Goal: Information Seeking & Learning: Learn about a topic

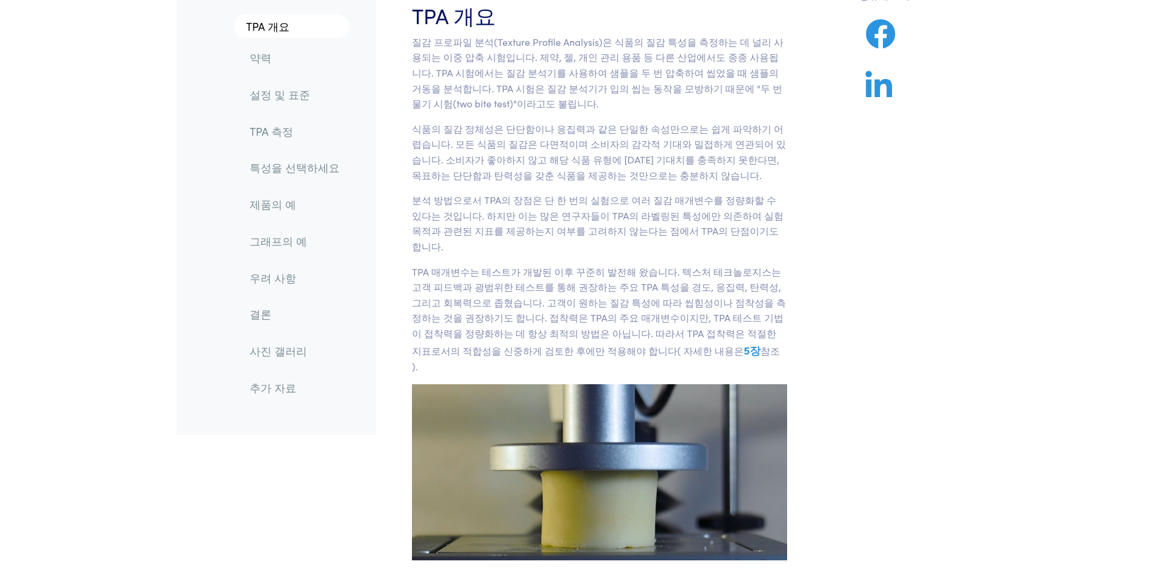
scroll to position [60, 0]
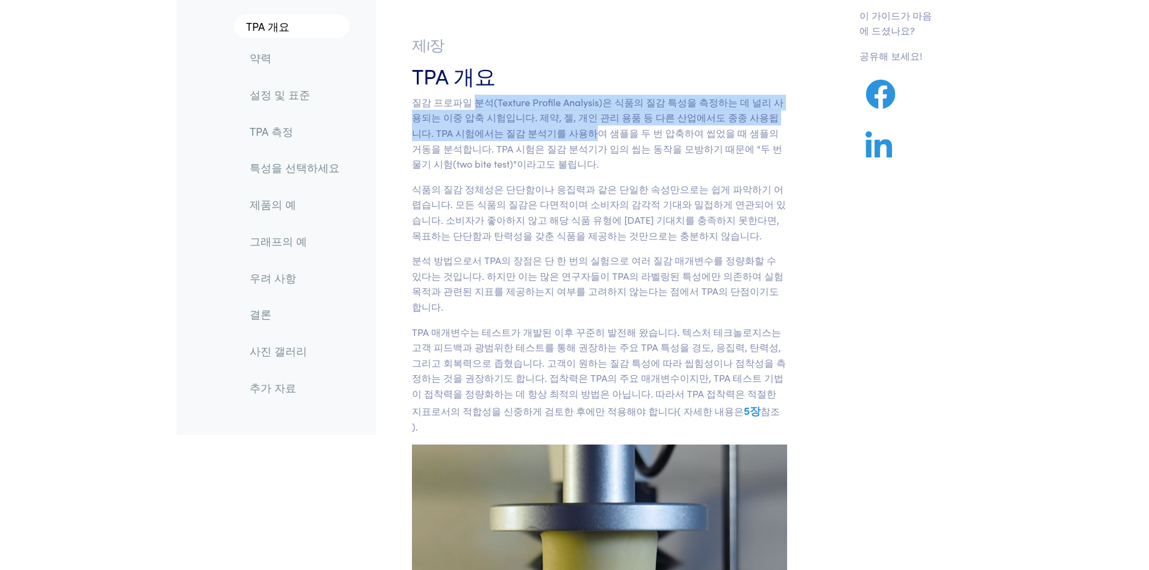
drag, startPoint x: 472, startPoint y: 103, endPoint x: 589, endPoint y: 150, distance: 125.8
click at [579, 145] on font "질감 프로파일 분석(Texture Profile Analysis)은 식품의 질감 특성을 측정하는 데 널리 사용되는 이중 압축 시험입니다. 제약…" at bounding box center [598, 132] width 372 height 75
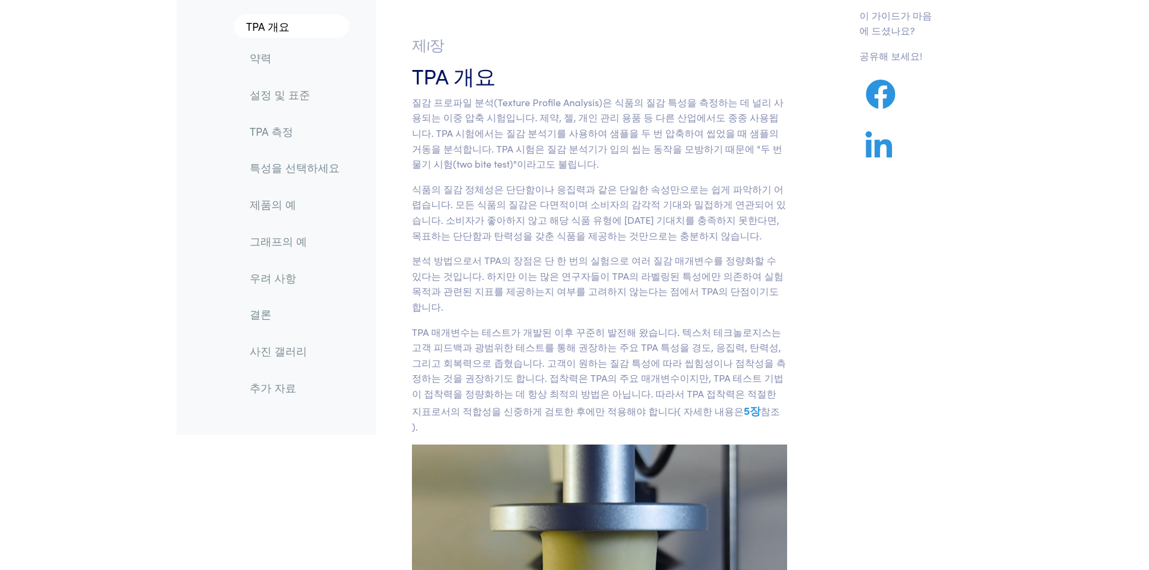
click at [589, 150] on font "질감 프로파일 분석(Texture Profile Analysis)은 식품의 질감 특성을 측정하는 데 널리 사용되는 이중 압축 시험입니다. 제약…" at bounding box center [598, 132] width 372 height 75
drag, startPoint x: 607, startPoint y: 102, endPoint x: 481, endPoint y: 121, distance: 128.1
click at [481, 121] on font "질감 프로파일 분석(Texture Profile Analysis)은 식품의 질감 특성을 측정하는 데 널리 사용되는 이중 압축 시험입니다. 제약…" at bounding box center [598, 132] width 372 height 75
drag, startPoint x: 647, startPoint y: 138, endPoint x: 729, endPoint y: 132, distance: 82.9
click at [729, 132] on font "질감 프로파일 분석(Texture Profile Analysis)은 식품의 질감 특성을 측정하는 데 널리 사용되는 이중 압축 시험입니다. 제약…" at bounding box center [598, 132] width 372 height 75
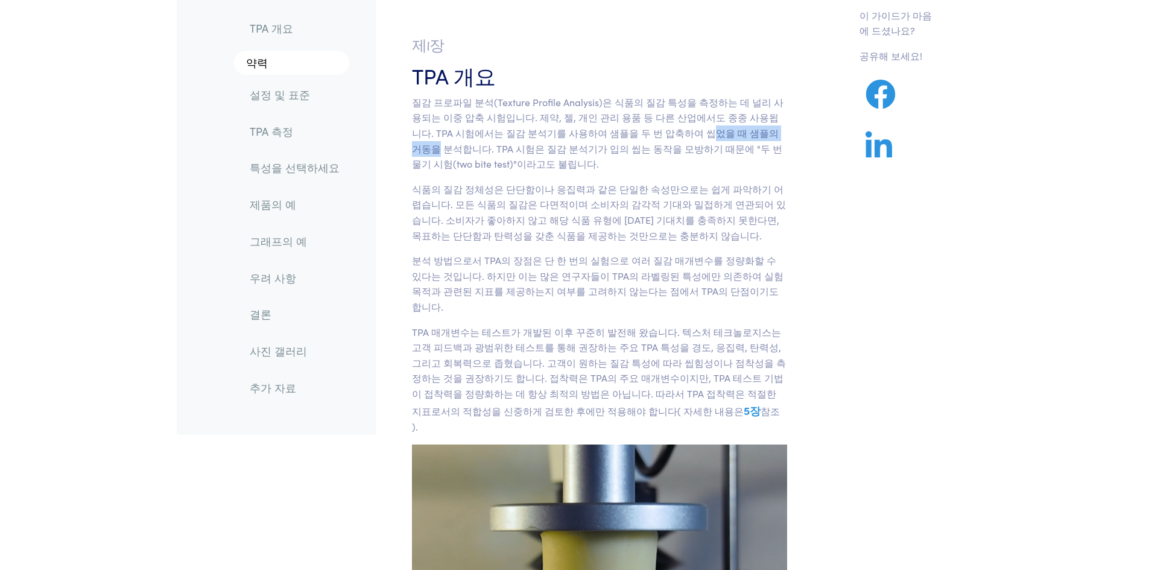
click at [729, 132] on font "질감 프로파일 분석(Texture Profile Analysis)은 식품의 질감 특성을 측정하는 데 널리 사용되는 이중 압축 시험입니다. 제약…" at bounding box center [598, 132] width 372 height 75
drag, startPoint x: 452, startPoint y: 131, endPoint x: 604, endPoint y: 134, distance: 151.4
click at [604, 134] on font "질감 프로파일 분석(Texture Profile Analysis)은 식품의 질감 특성을 측정하는 데 널리 사용되는 이중 압축 시험입니다. 제약…" at bounding box center [598, 132] width 372 height 75
drag, startPoint x: 548, startPoint y: 135, endPoint x: 752, endPoint y: 141, distance: 204.6
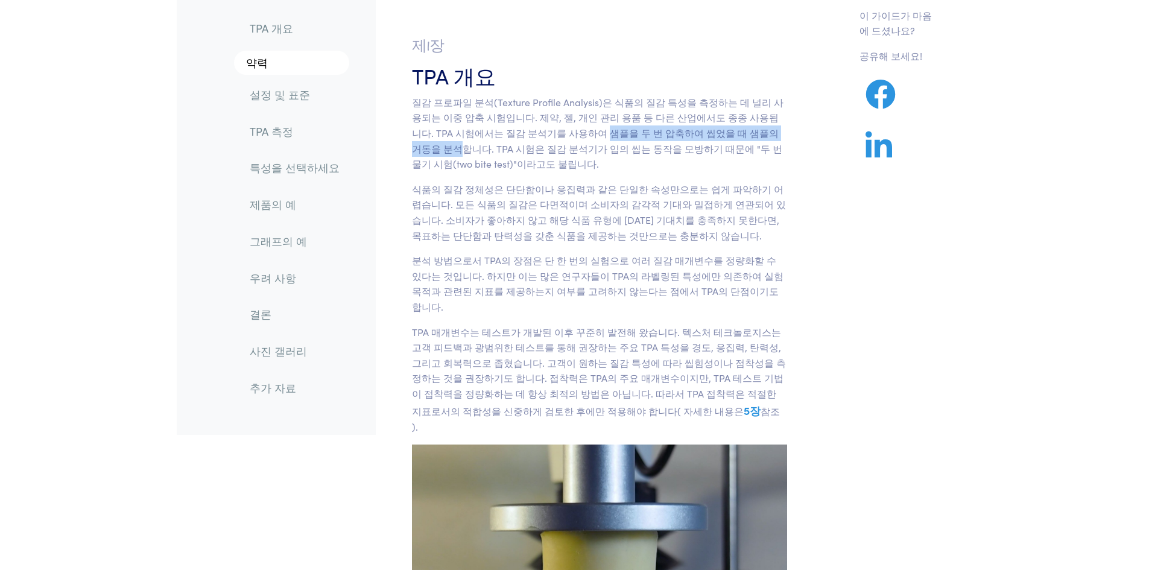
click at [752, 141] on p "질감 프로파일 분석(Texture Profile Analysis)은 식품의 질감 특성을 측정하는 데 널리 사용되는 이중 압축 시험입니다. 제약…" at bounding box center [600, 133] width 376 height 77
click at [749, 154] on font "질감 프로파일 분석(Texture Profile Analysis)은 식품의 질감 특성을 측정하는 데 널리 사용되는 이중 압축 시험입니다. 제약…" at bounding box center [598, 132] width 372 height 75
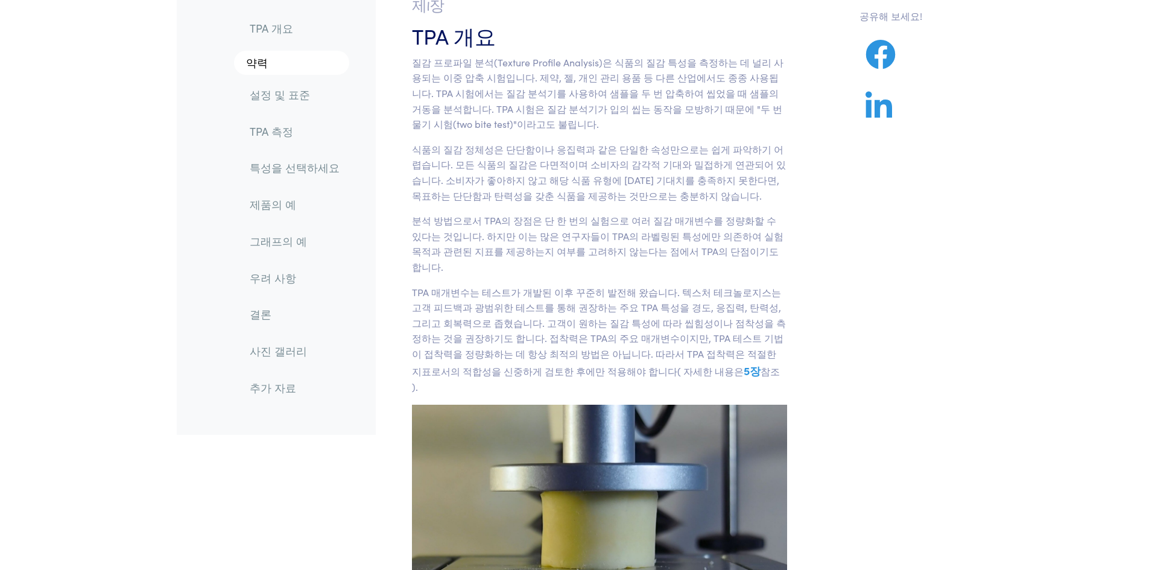
scroll to position [121, 0]
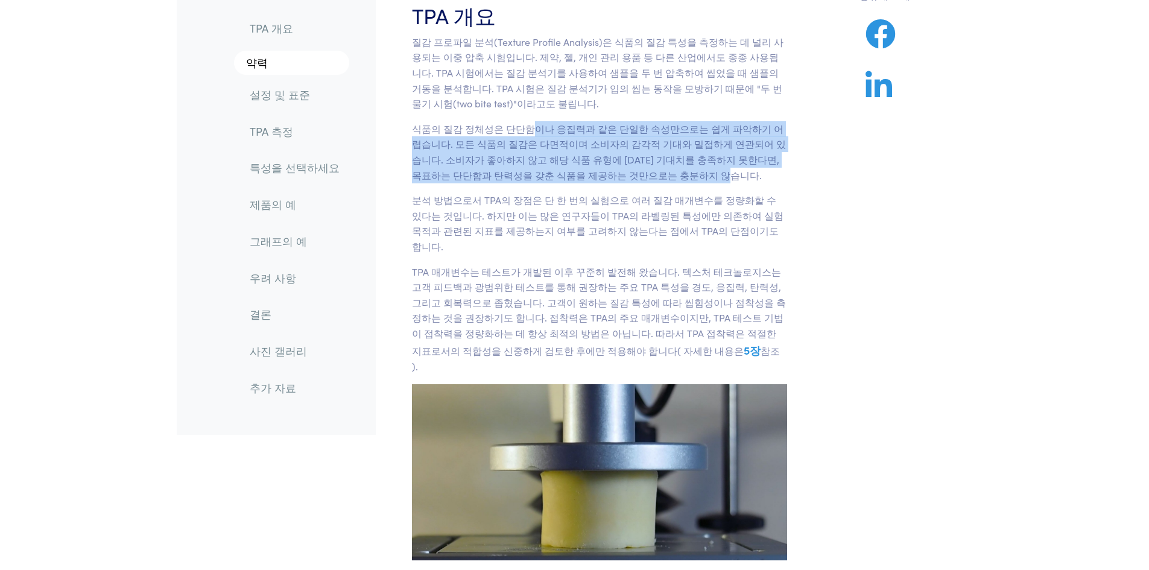
drag, startPoint x: 738, startPoint y: 172, endPoint x: 528, endPoint y: 130, distance: 213.5
click at [529, 130] on p "식품의 질감 정체성은 단단함이나 응집력과 같은 단일한 속성만으로는 쉽게 파악하기 어렵습니다. 모든 식품의 질감은 다면적이며 소비자의 감각적 기…" at bounding box center [600, 152] width 376 height 62
click at [528, 130] on font "식품의 질감 정체성은 단단함이나 응집력과 같은 단일한 속성만으로는 쉽게 파악하기 어렵습니다. 모든 식품의 질감은 다면적이며 소비자의 감각적 기…" at bounding box center [599, 152] width 374 height 60
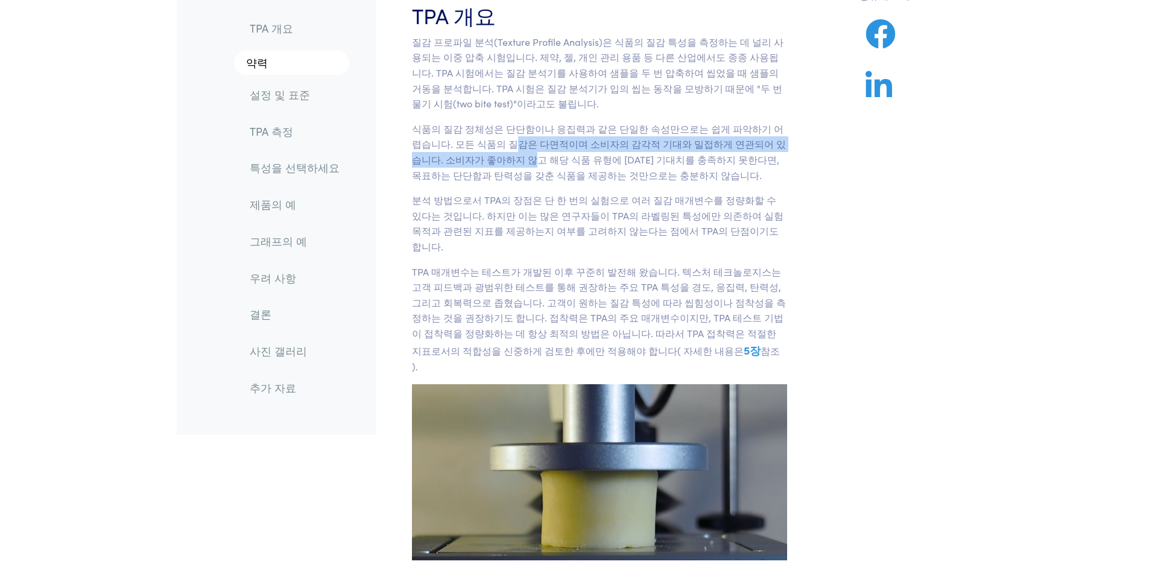
drag, startPoint x: 484, startPoint y: 148, endPoint x: 481, endPoint y: 159, distance: 10.5
click at [481, 159] on font "식품의 질감 정체성은 단단함이나 응집력과 같은 단일한 속성만으로는 쉽게 파악하기 어렵습니다. 모든 식품의 질감은 다면적이며 소비자의 감각적 기…" at bounding box center [599, 152] width 374 height 60
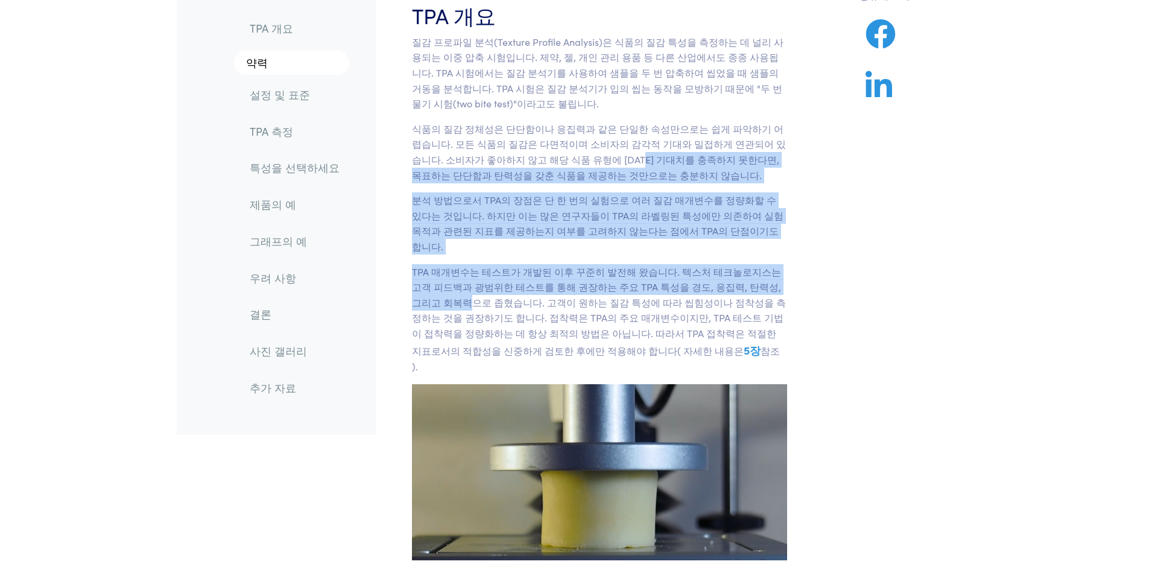
drag, startPoint x: 607, startPoint y: 155, endPoint x: 786, endPoint y: 279, distance: 217.7
click at [786, 279] on section "제1장 TPA 개요 질감 프로파일 분석(Texture Profile Analysis)은 식품의 질감 특성을 측정하는 데 널리 사용되는 이중 압…" at bounding box center [600, 268] width 434 height 613
click at [786, 279] on p "TPA 매개변수는 테스트가 개발된 이후 꾸준히 발전해 왔습니다. 텍스처 테크놀로지스는 고객 피드백과 광범위한 테스트를 통해 권장하는 주요 TP…" at bounding box center [600, 319] width 376 height 110
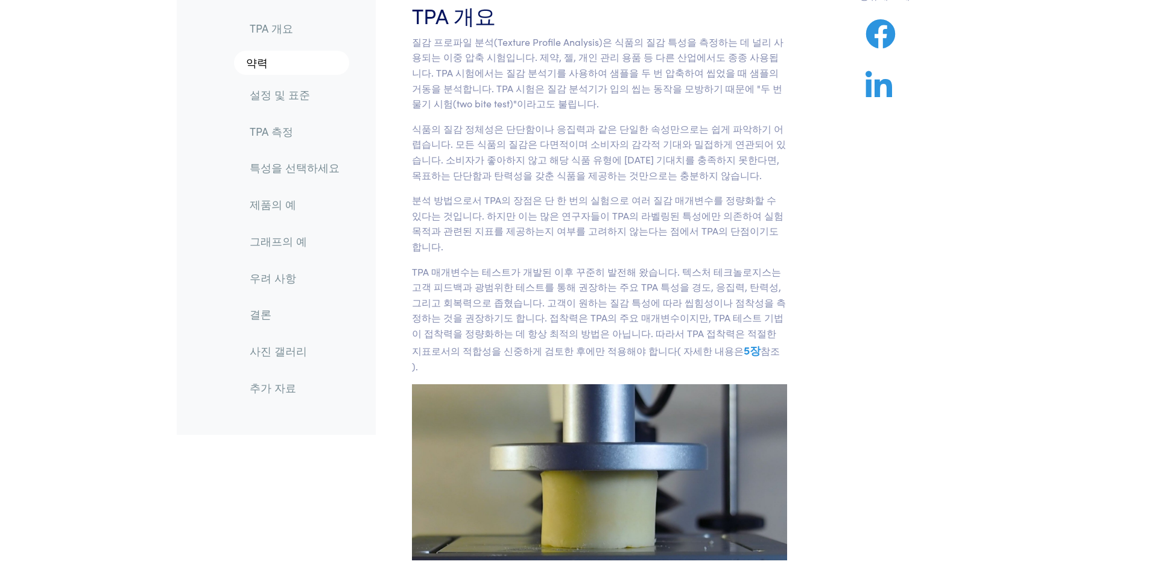
click at [501, 175] on font "식품의 질감 정체성은 단단함이나 응집력과 같은 단일한 속성만으로는 쉽게 파악하기 어렵습니다. 모든 식품의 질감은 다면적이며 소비자의 감각적 기…" at bounding box center [599, 152] width 374 height 60
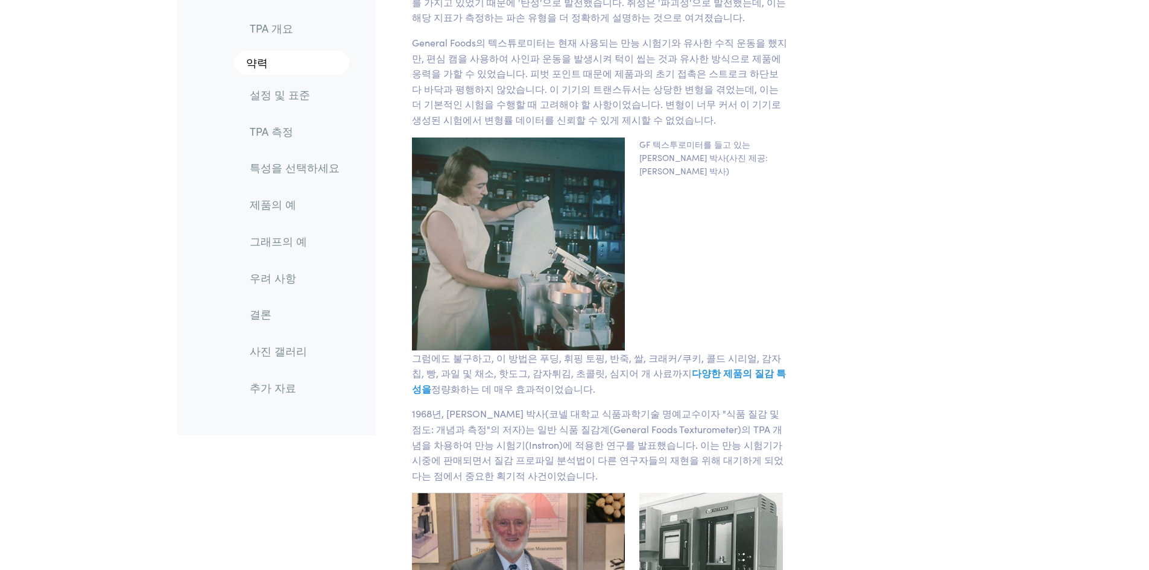
scroll to position [1568, 0]
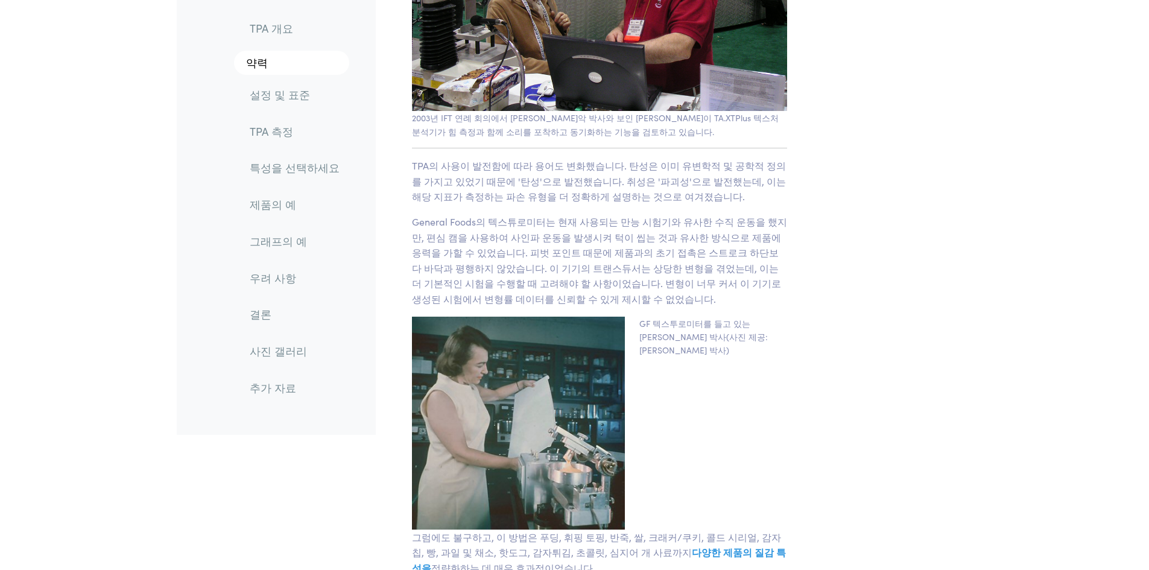
scroll to position [1448, 0]
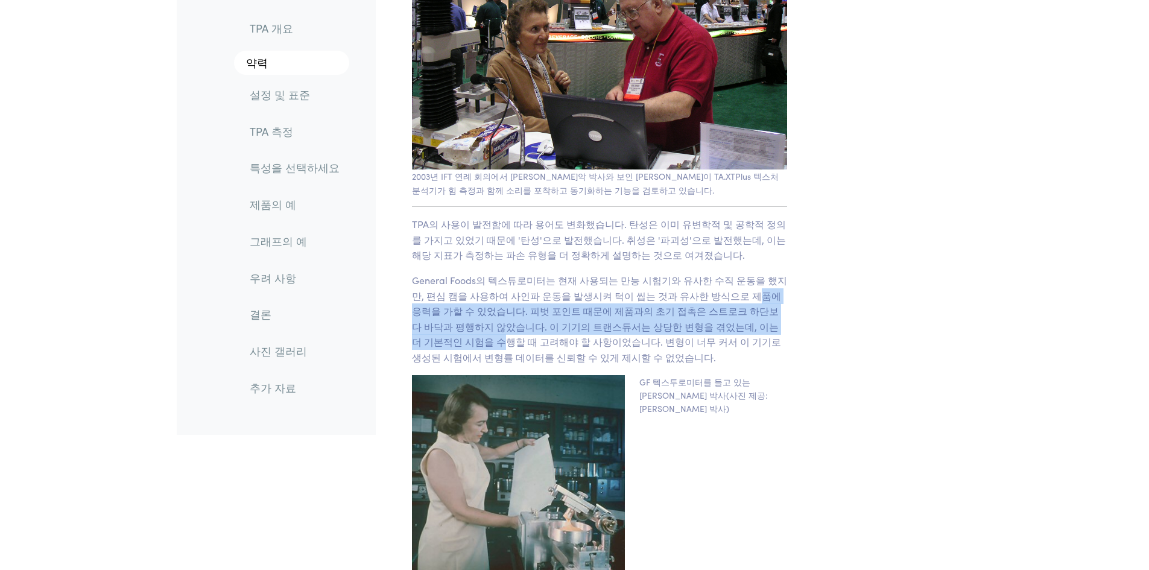
drag, startPoint x: 715, startPoint y: 227, endPoint x: 860, endPoint y: 296, distance: 160.0
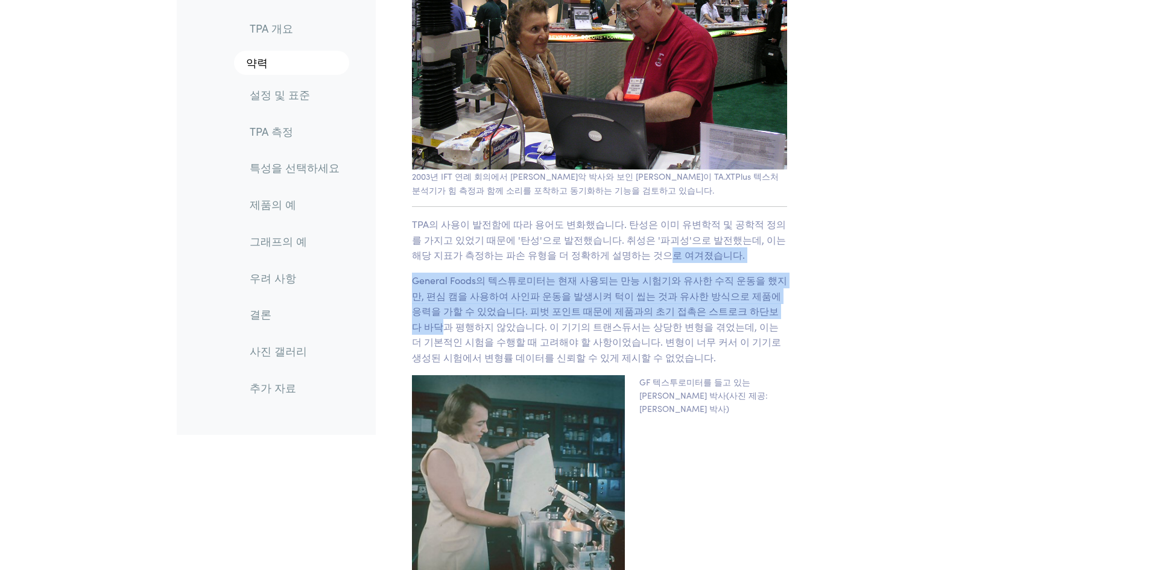
drag, startPoint x: 732, startPoint y: 253, endPoint x: 598, endPoint y: 186, distance: 149.2
click at [598, 217] on font "TPA의 사용이 발전함에 따라 용어도 변화했습니다. 탄성은 이미 유변학적 및 공학적 정의를 가지고 있었기 때문에 '탄성'으로 발전했습니다. 취…" at bounding box center [599, 239] width 374 height 44
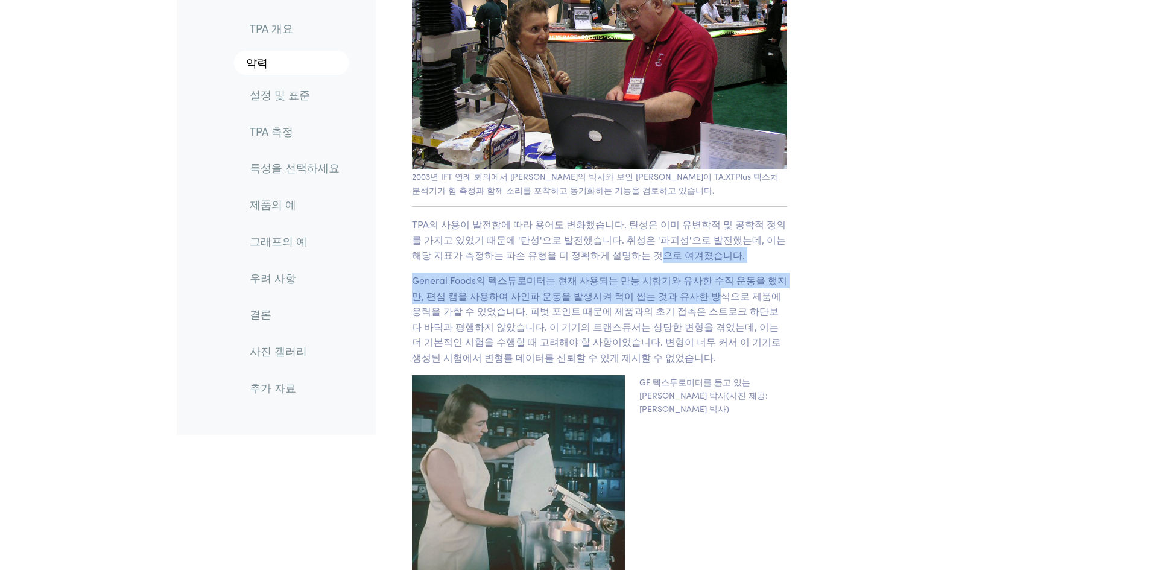
drag, startPoint x: 594, startPoint y: 186, endPoint x: 679, endPoint y: 237, distance: 99.8
click at [679, 273] on font "General Foods의 텍스튜로미터는 현재 사용되는 만능 시험기와 유사한 수직 운동을 했지만, 편심 캠을 사용하여 사인파 운동을 발생시켜 …" at bounding box center [599, 318] width 375 height 90
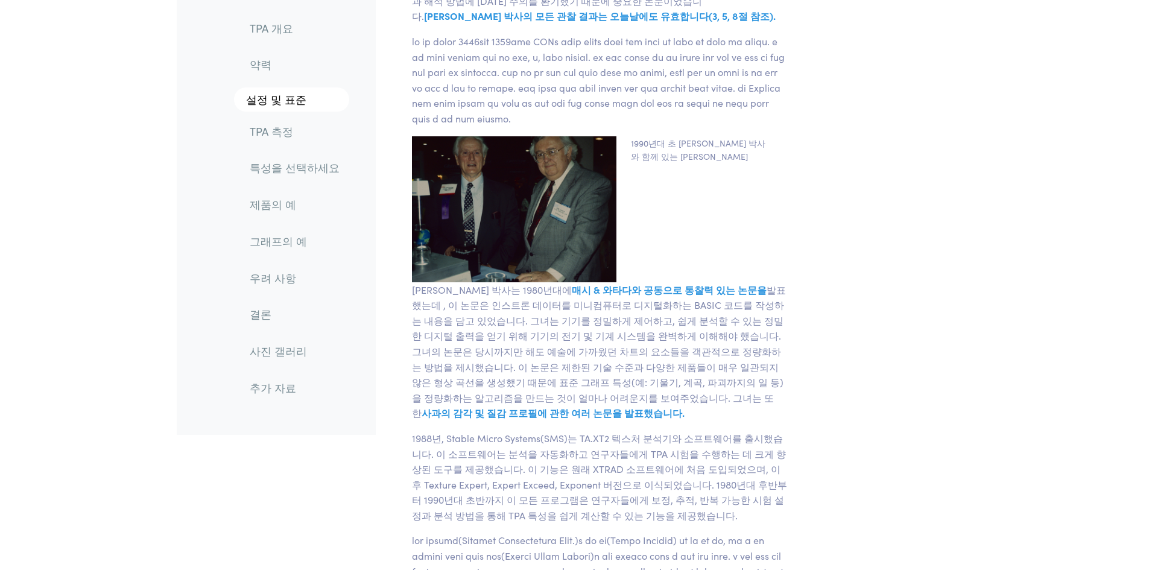
scroll to position [2715, 0]
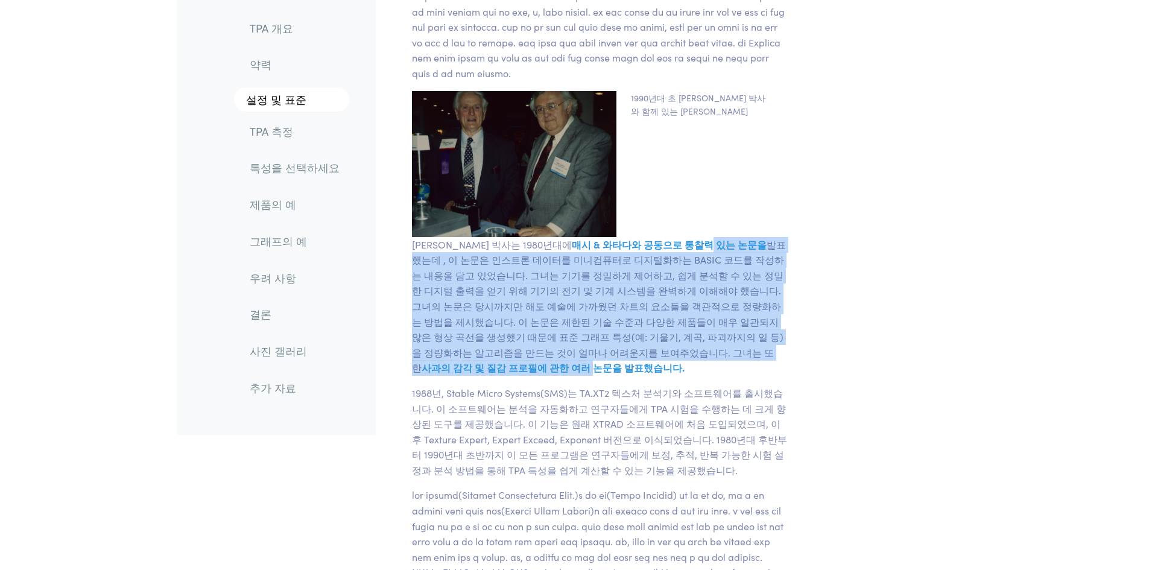
drag, startPoint x: 667, startPoint y: 265, endPoint x: 706, endPoint y: 363, distance: 105.0
click at [706, 363] on p "[PERSON_NAME] 박사는 1980년대에 매시 & 와타다와 공동으로 통찰력 있는 논문을 발표했는데 , 이 논문은 인스트론 데이터를 미니컴…" at bounding box center [600, 306] width 390 height 139
click at [685, 363] on font "사과의 감각 및 질감 프로필에 관한 여러 논문을 발표했습니다." at bounding box center [553, 367] width 263 height 13
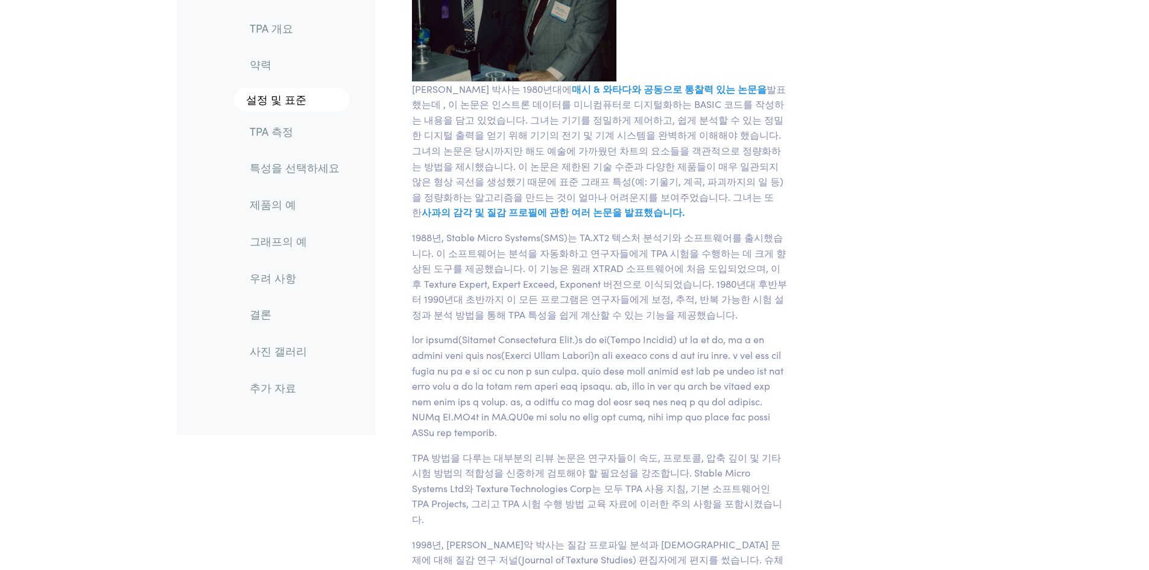
scroll to position [3016, 0]
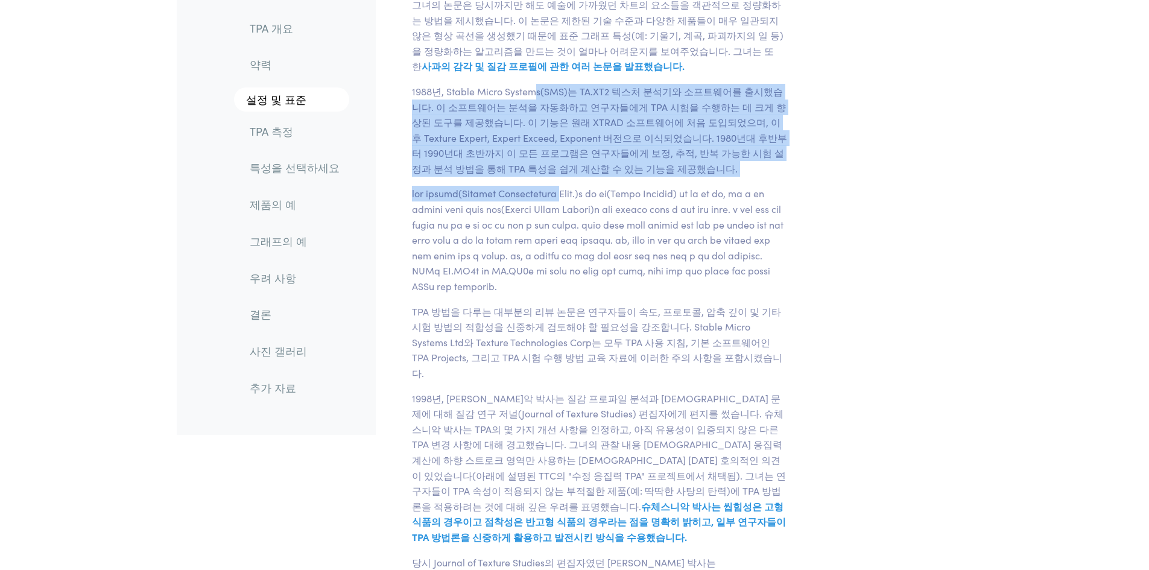
drag, startPoint x: 533, startPoint y: 110, endPoint x: 591, endPoint y: 214, distance: 119.6
click at [591, 214] on div "위의 [PERSON_NAME] 박사와 그의 1962년 Instron([PERSON_NAME] 박사 제공 사진) 초기에 출판된 TPA 연구로는 …" at bounding box center [600, 27] width 390 height 1730
click at [591, 214] on font at bounding box center [598, 239] width 372 height 106
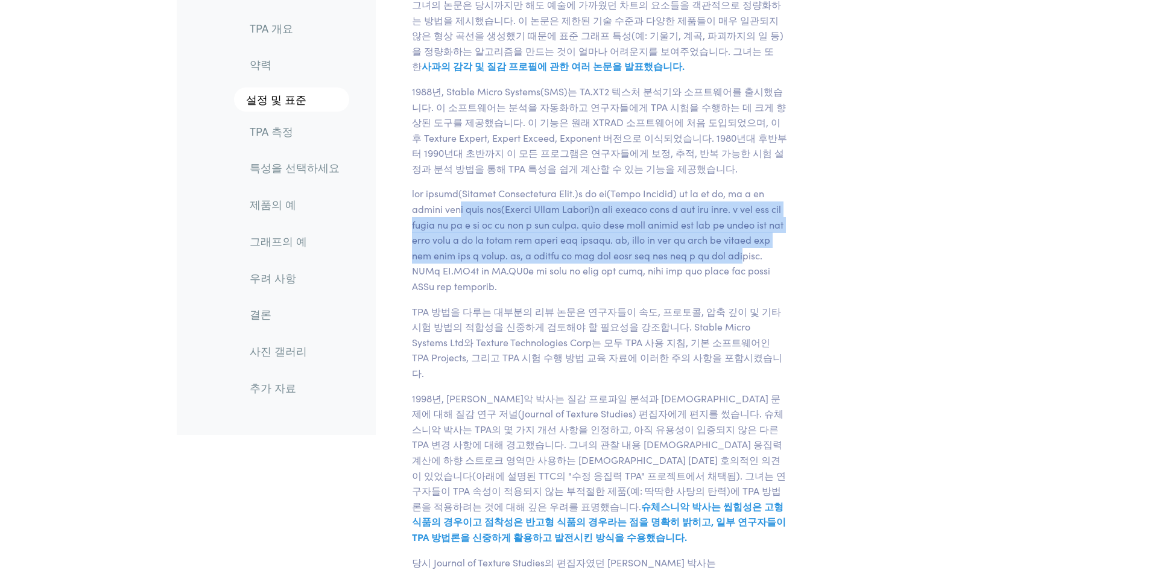
drag, startPoint x: 591, startPoint y: 223, endPoint x: 667, endPoint y: 325, distance: 126.8
click at [667, 294] on p at bounding box center [600, 240] width 390 height 108
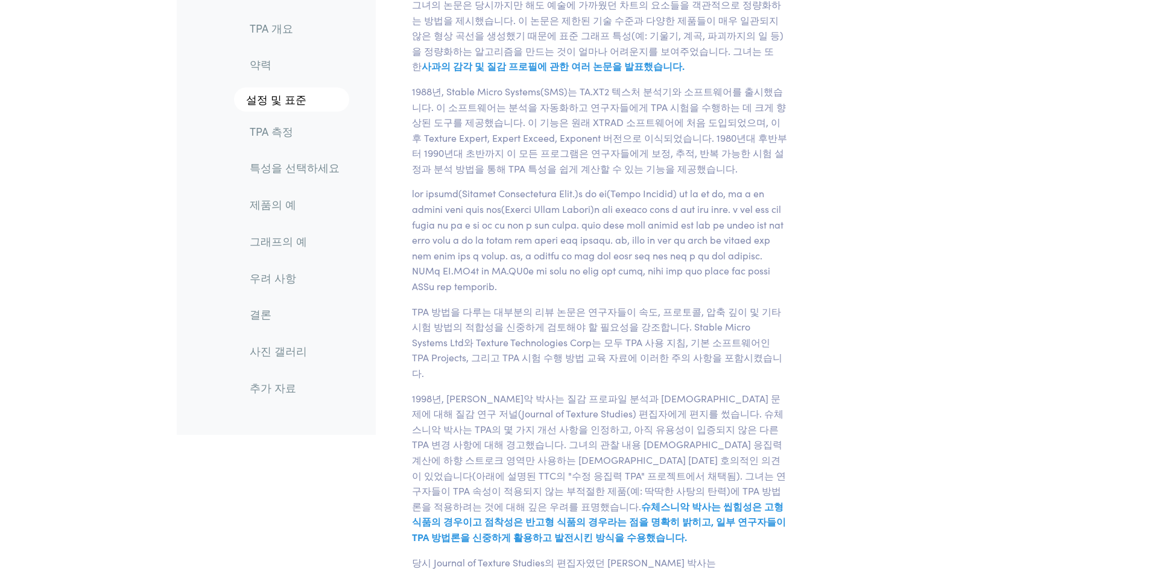
click at [667, 293] on font at bounding box center [598, 239] width 372 height 106
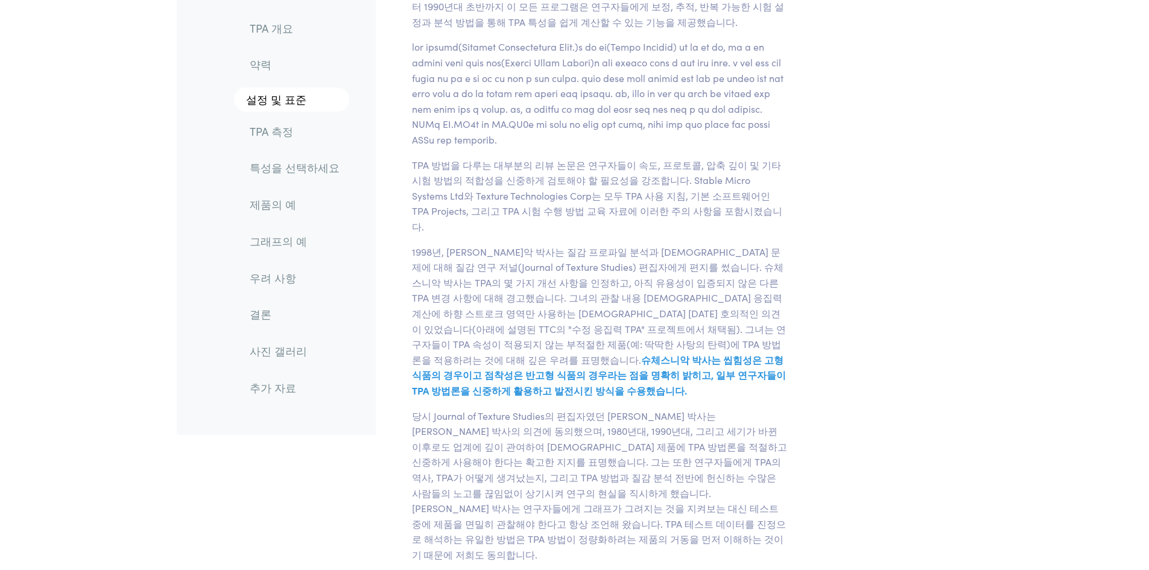
scroll to position [3197, 0]
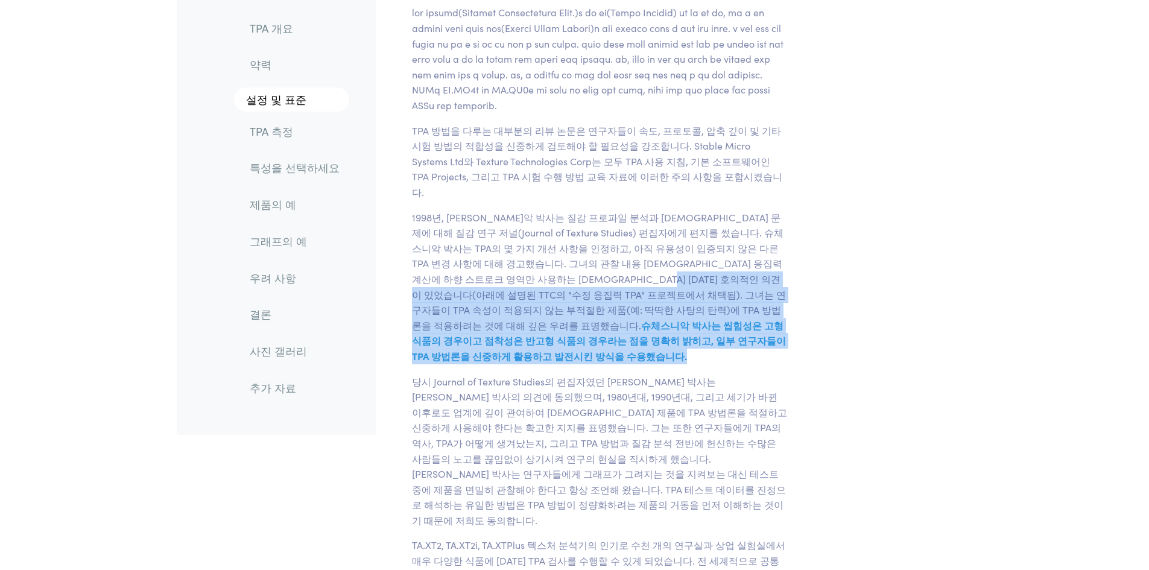
drag, startPoint x: 668, startPoint y: 326, endPoint x: 669, endPoint y: 389, distance: 63.4
click at [669, 364] on p "1998년, [PERSON_NAME]악 박사는 질감 프로파일 분석과 [DEMOGRAPHIC_DATA] 문제에 대해 질감 연구 저널(Journa…" at bounding box center [600, 287] width 390 height 154
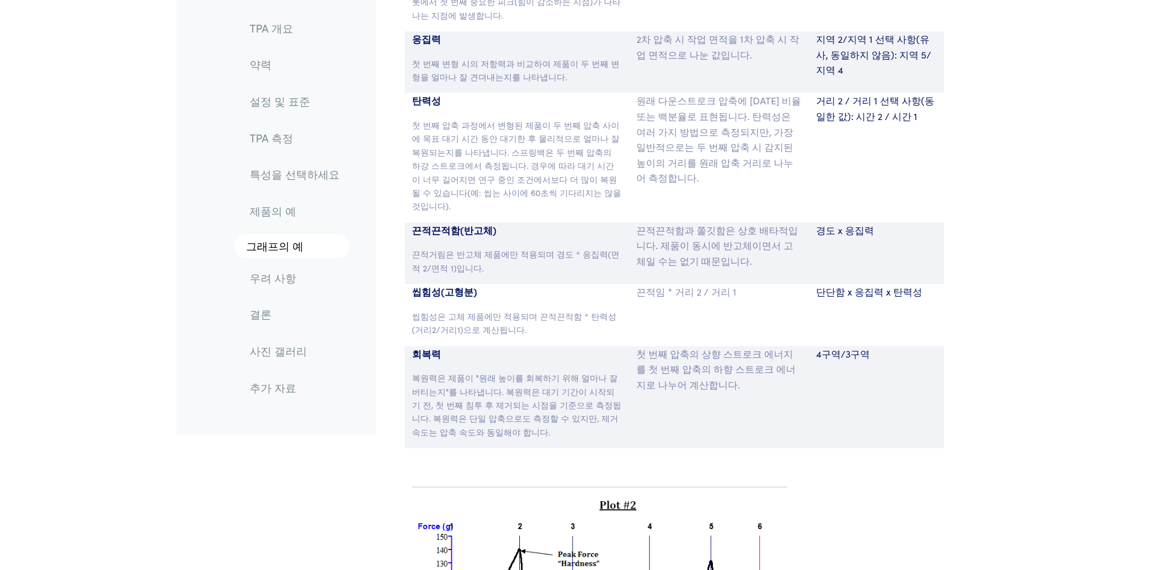
scroll to position [6937, 0]
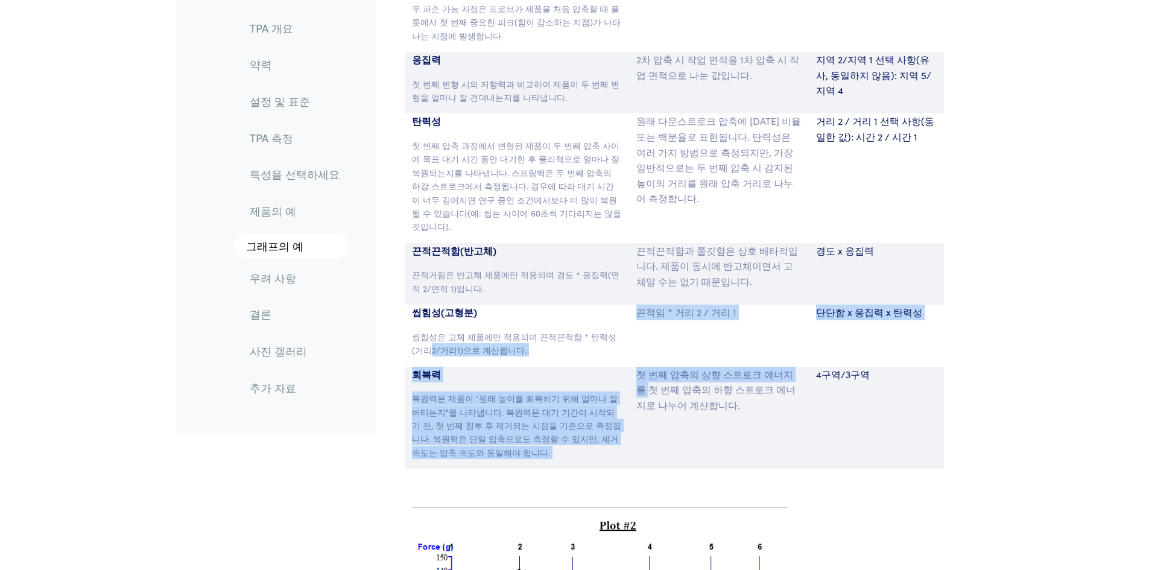
drag, startPoint x: 618, startPoint y: 224, endPoint x: 636, endPoint y: 285, distance: 63.6
click at [636, 285] on section "매개변수 표현 측정 경도 첫 번째 압축 시 발생하는 최대 하중. 경도는 가장 깊은 압축 지점에서 발생할 필요는 없지만, 대부분의 제품은 일반적…" at bounding box center [674, 165] width 583 height 635
click at [636, 367] on p "첫 번째 압축의 상향 스트로크 에너지를 첫 번째 압축의 하향 스트로크 에너지로 나누어 계산합니다." at bounding box center [718, 390] width 165 height 46
